Goal: Task Accomplishment & Management: Use online tool/utility

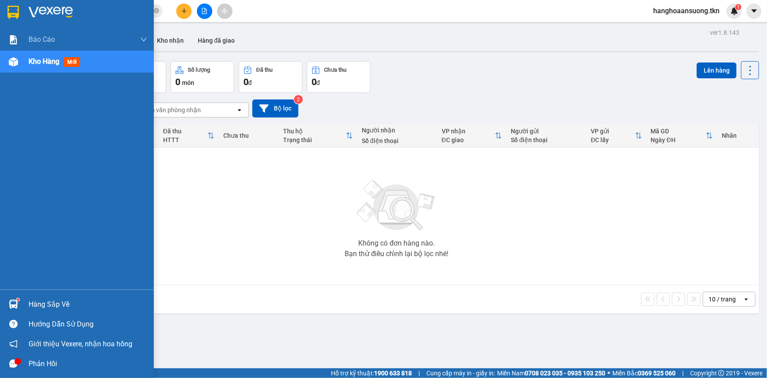
click at [9, 300] on img at bounding box center [13, 304] width 9 height 9
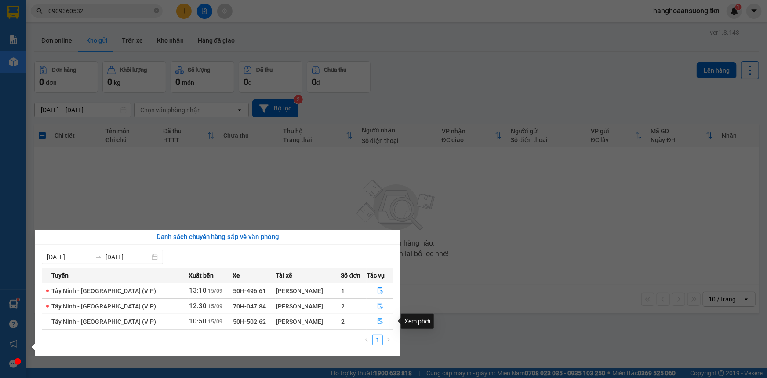
click at [378, 320] on icon "file-done" at bounding box center [380, 321] width 5 height 6
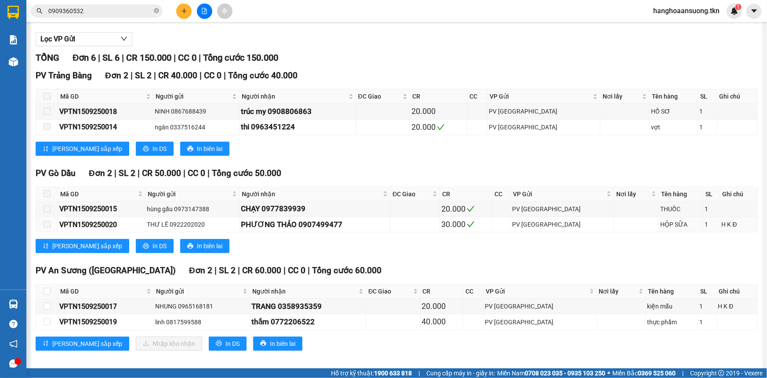
scroll to position [93, 0]
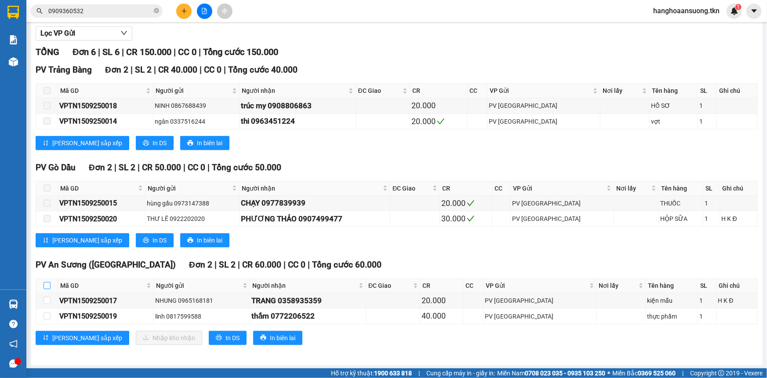
click at [47, 285] on input "checkbox" at bounding box center [47, 285] width 7 height 7
checkbox input "true"
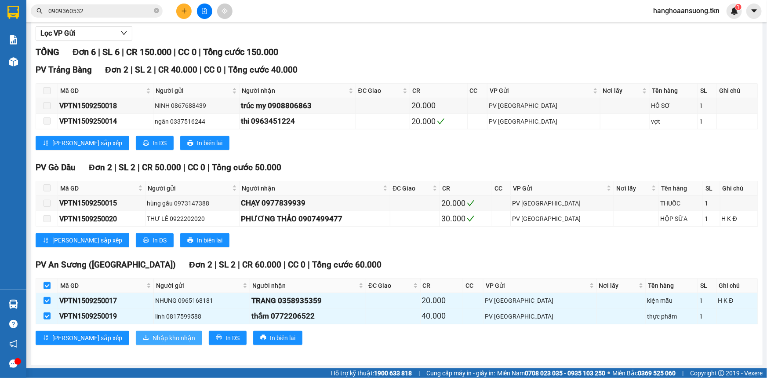
click at [153, 336] on span "Nhập kho nhận" at bounding box center [174, 338] width 43 height 10
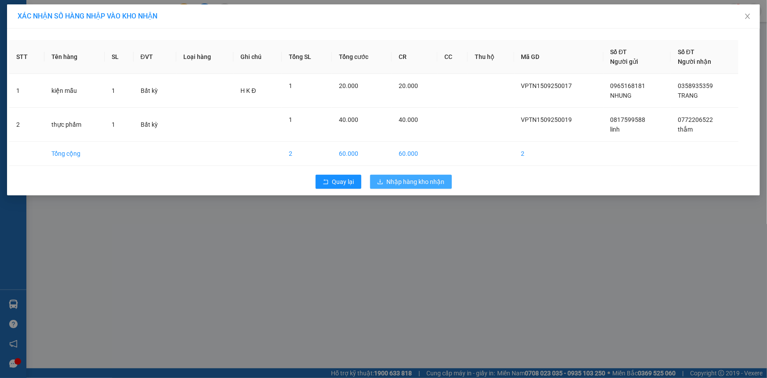
click at [426, 186] on span "Nhập hàng kho nhận" at bounding box center [416, 182] width 58 height 10
